Goal: Transaction & Acquisition: Purchase product/service

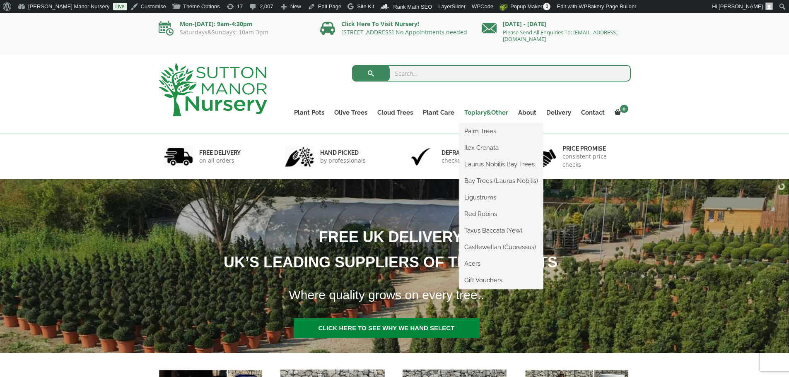
click at [478, 111] on link "Topiary&Other" at bounding box center [486, 113] width 54 height 12
click at [482, 164] on link "Laurus Nobilis Bay Trees" at bounding box center [501, 164] width 84 height 12
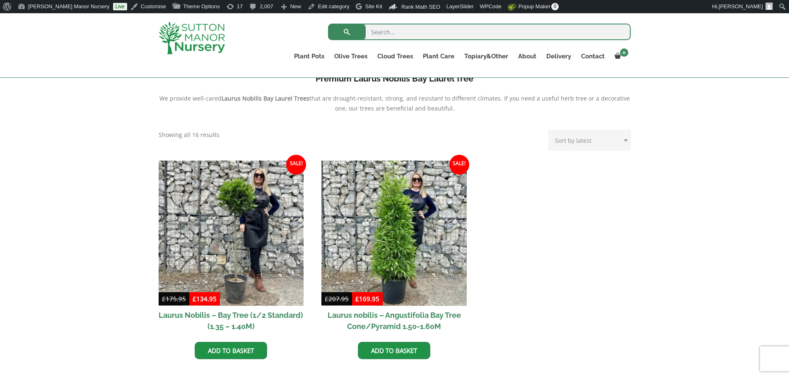
scroll to position [290, 0]
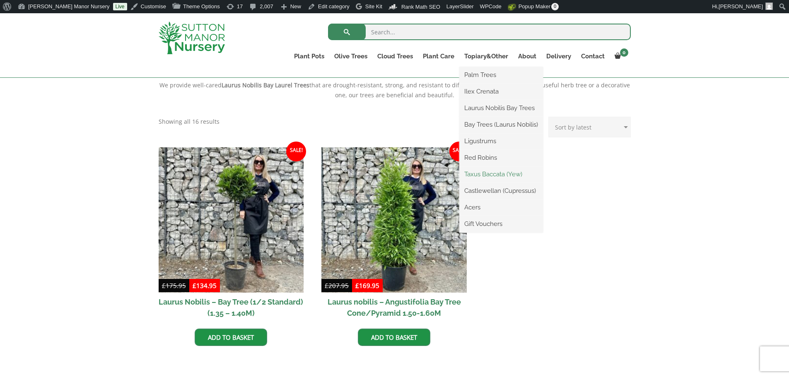
click at [486, 174] on link "Taxus Baccata (Yew)" at bounding box center [501, 174] width 84 height 12
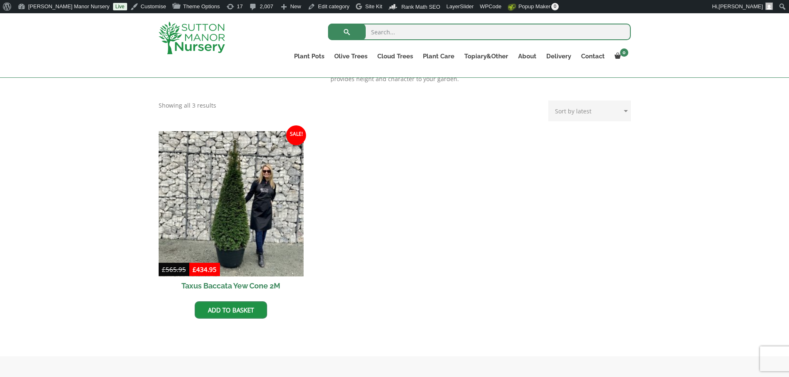
scroll to position [331, 0]
